Goal: Transaction & Acquisition: Obtain resource

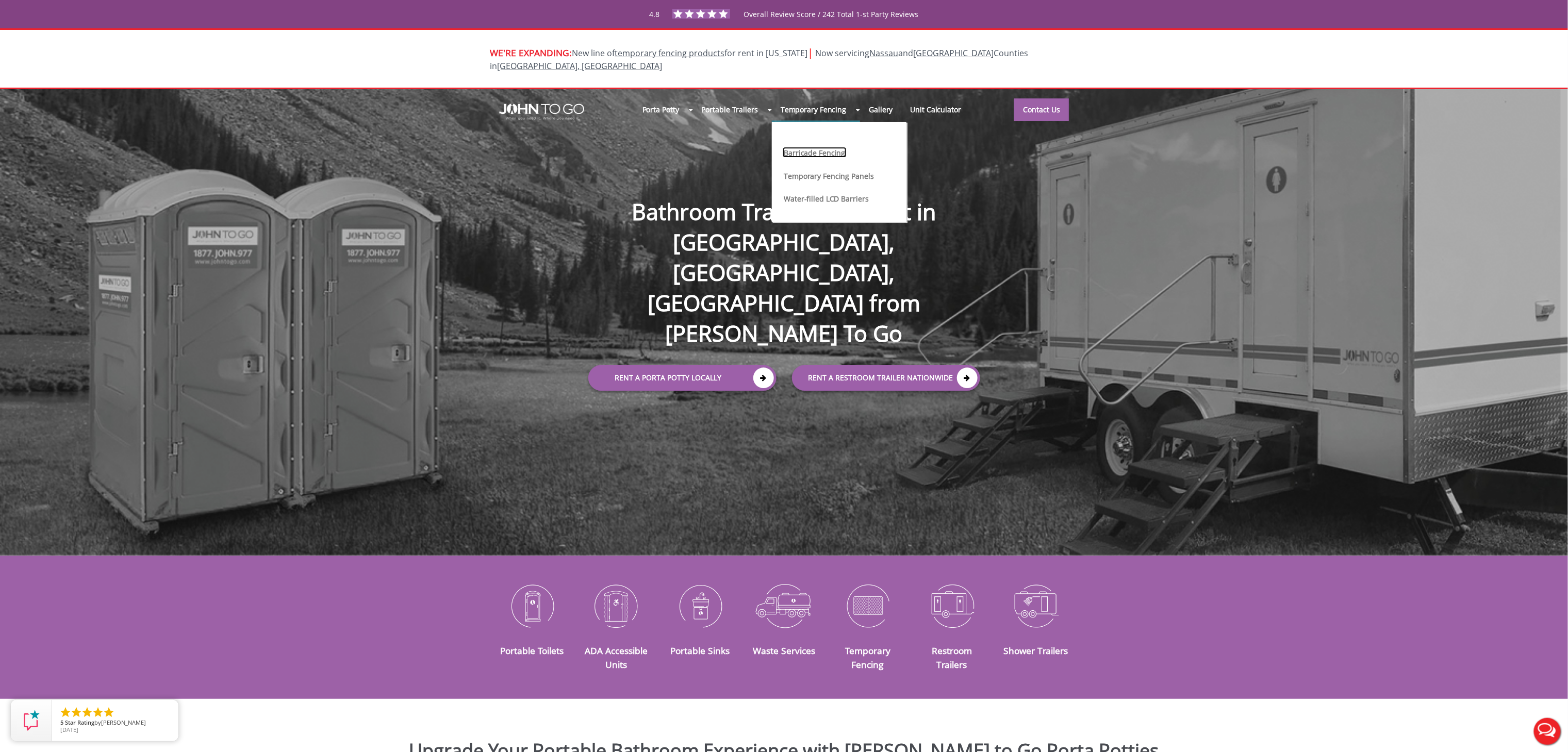
click at [804, 147] on link "Barricade Fencing" at bounding box center [814, 152] width 63 height 11
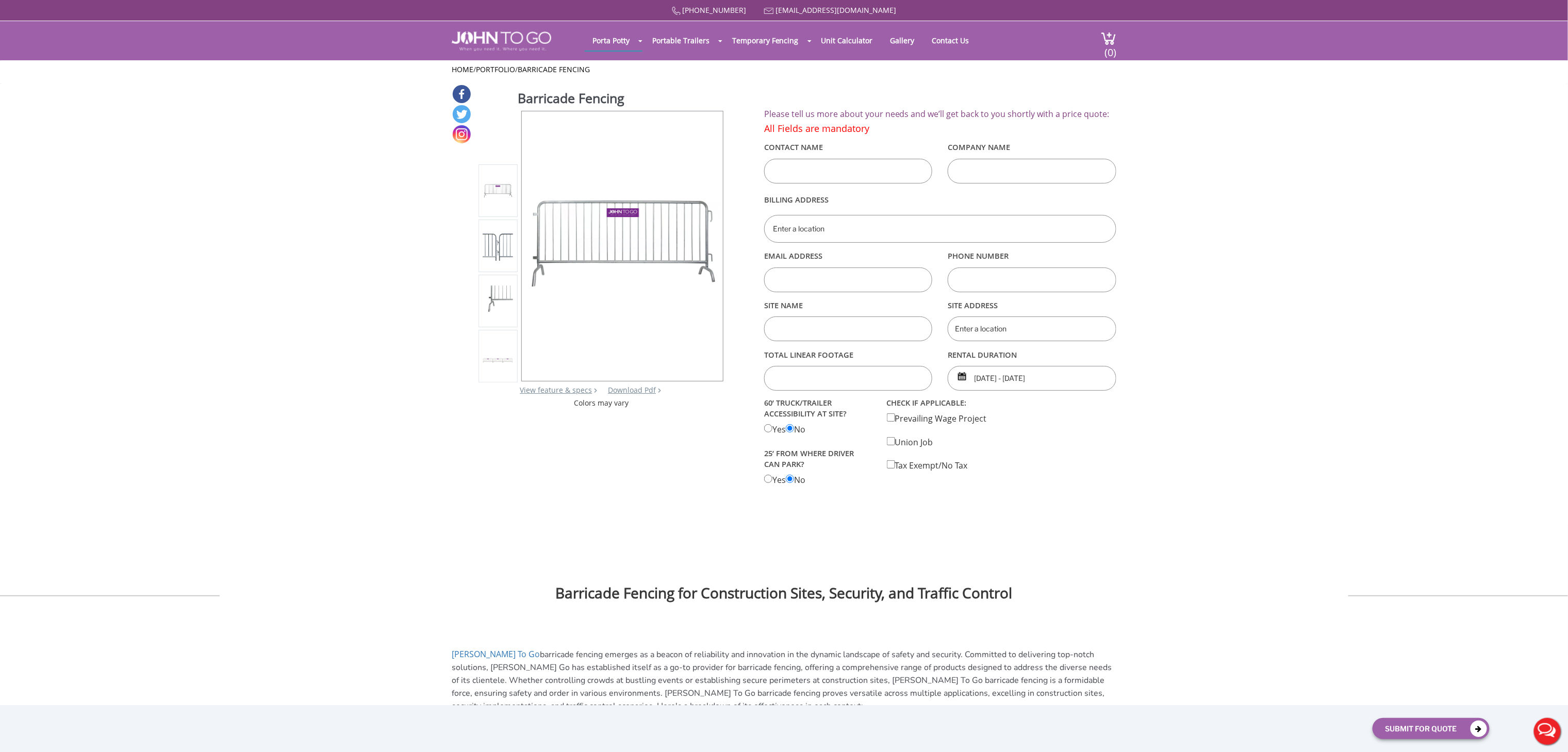
click at [799, 171] on input "text" at bounding box center [848, 171] width 168 height 25
click at [555, 418] on div "Barricade Fencing View feature & specs Download Pdf Product PDF Addon PDF Color…" at bounding box center [784, 285] width 664 height 402
